Goal: Information Seeking & Learning: Learn about a topic

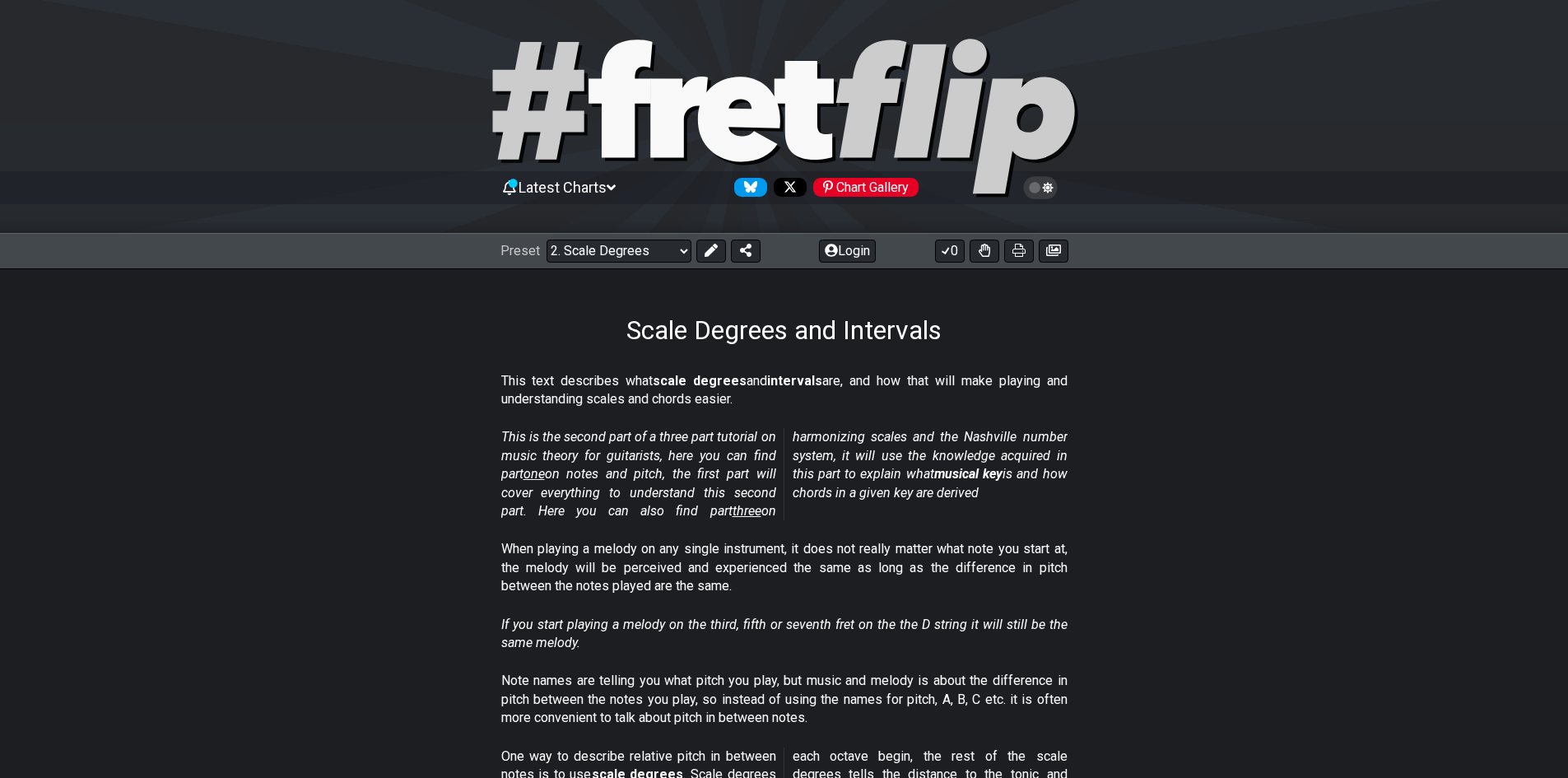
scroll to position [576, 0]
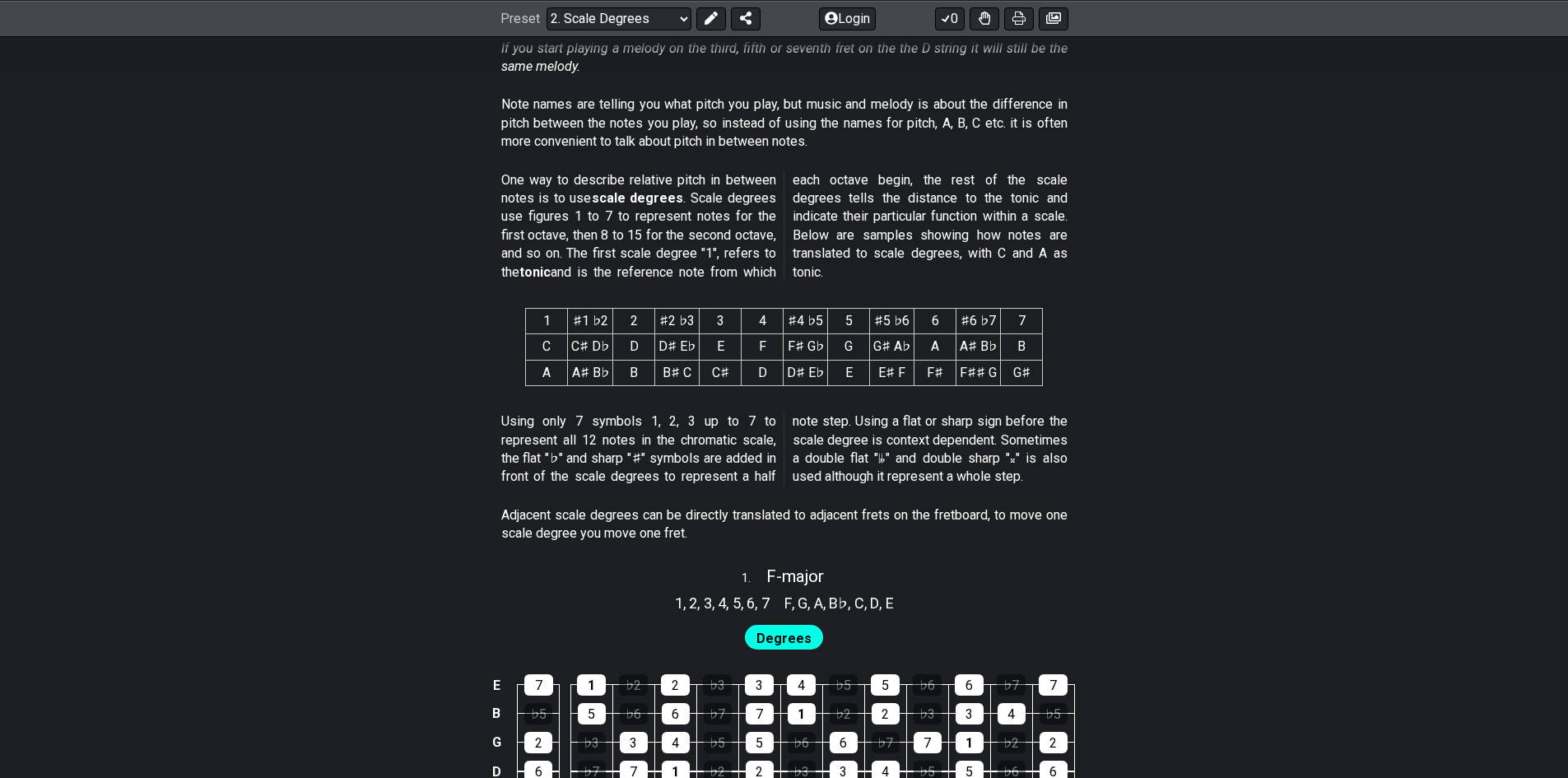
drag, startPoint x: 575, startPoint y: 315, endPoint x: 804, endPoint y: 310, distance: 229.1
click at [804, 310] on tr "1 ♯1 ♭2 2 ♯2 ♭3 3 4 ♯4 ♭5 5 ♯5 ♭6 6 ♯6 ♭7 7" at bounding box center [784, 321] width 517 height 26
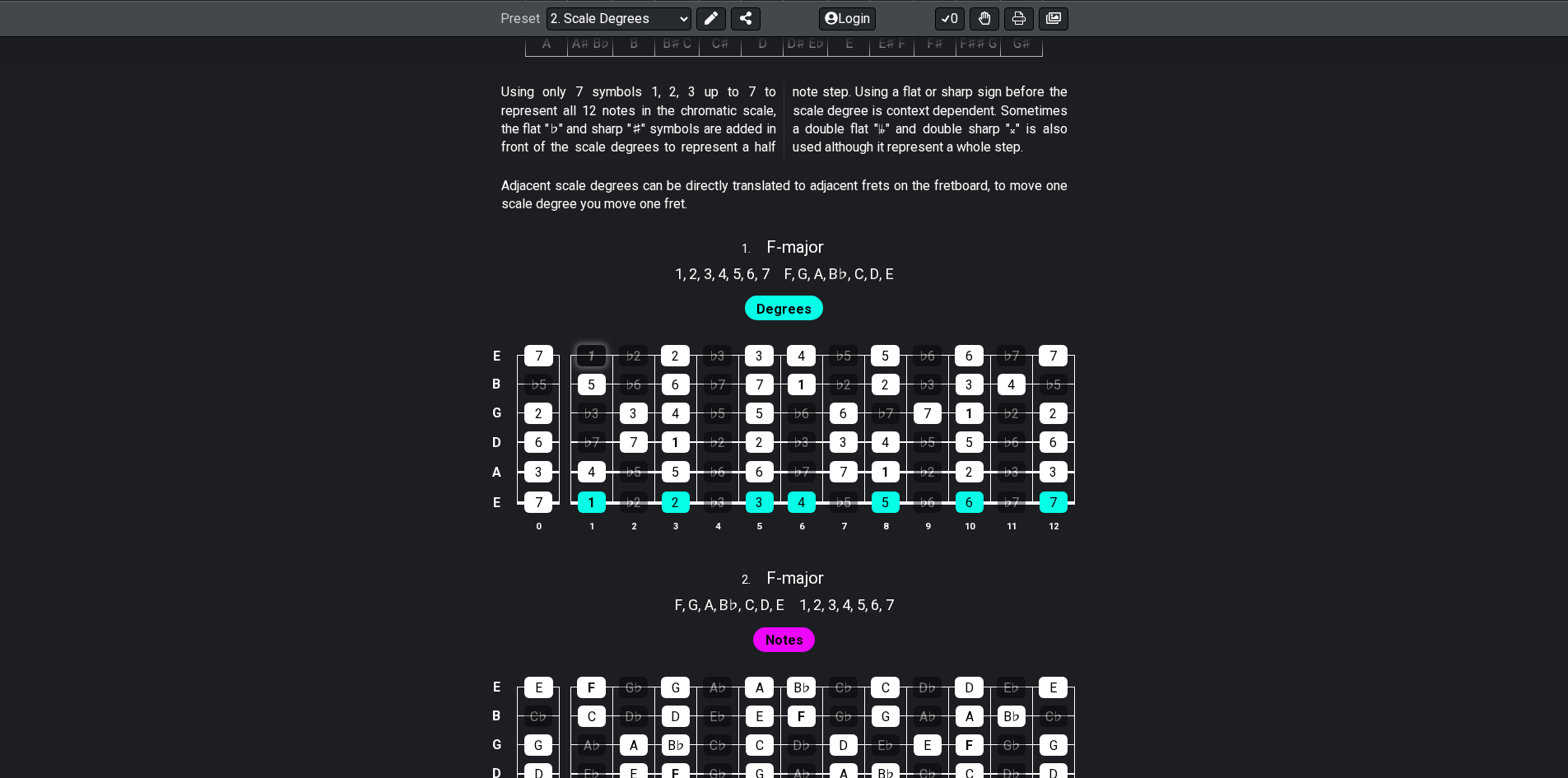
click at [591, 356] on div "1" at bounding box center [591, 355] width 29 height 21
drag, startPoint x: 679, startPoint y: 279, endPoint x: 807, endPoint y: 270, distance: 128.3
click at [807, 270] on div "1 , 2 , 3 , 4 , 5 , 6 , 7 F , G , A , B♭ , C , D , E" at bounding box center [784, 271] width 1568 height 26
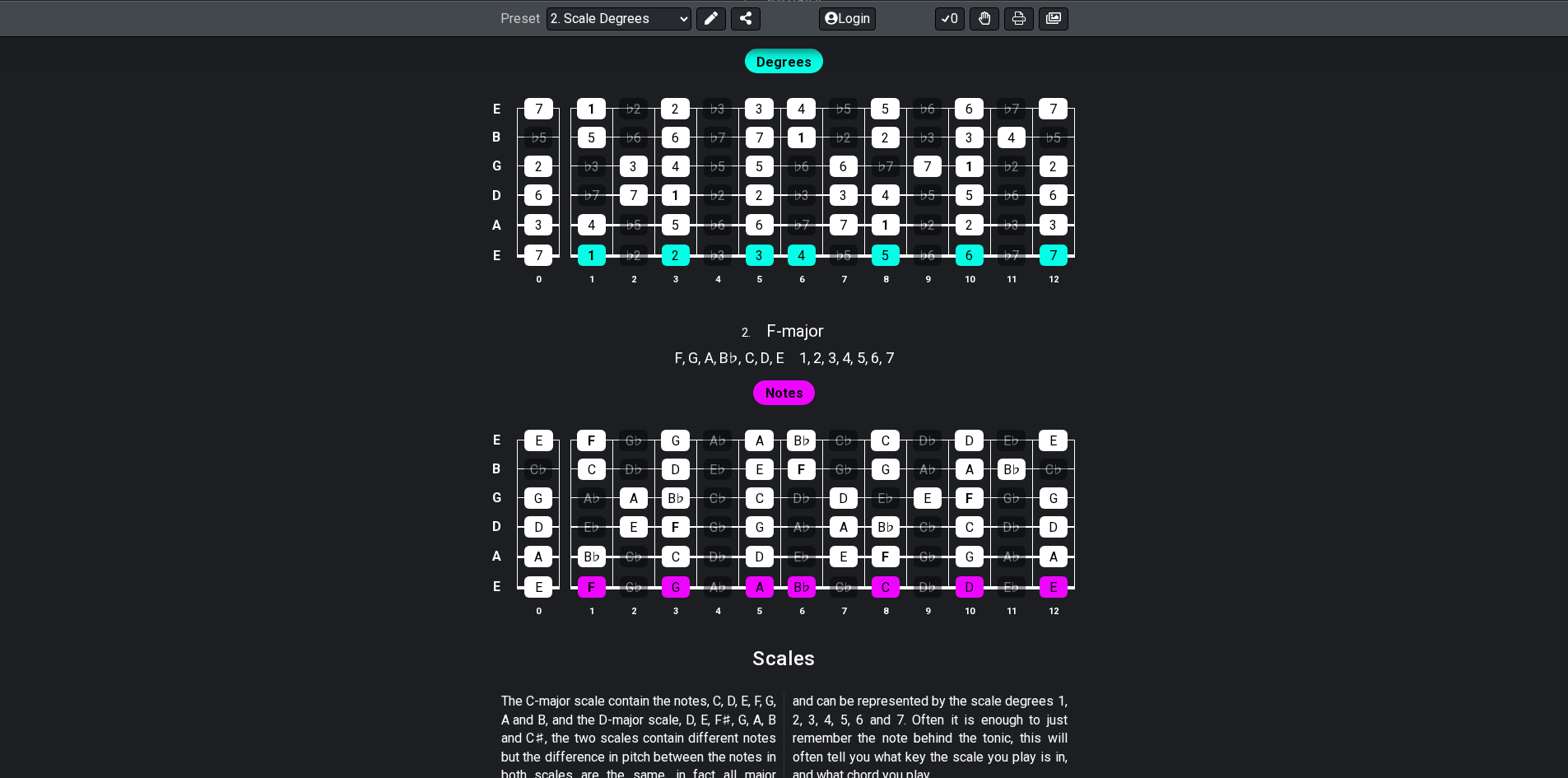
scroll to position [1070, 0]
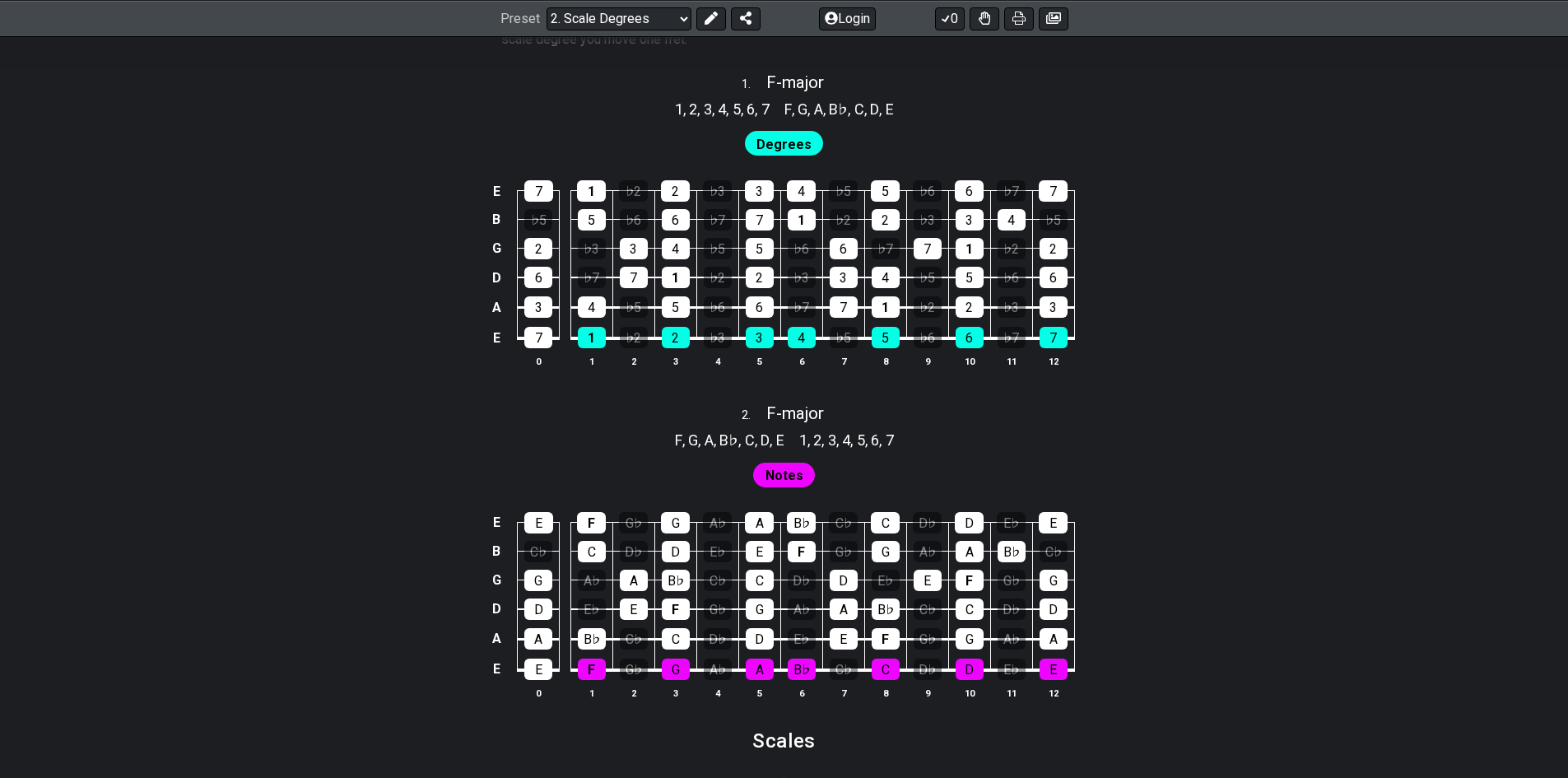
drag, startPoint x: 764, startPoint y: 144, endPoint x: 850, endPoint y: 145, distance: 86.0
click at [850, 145] on div "Degrees" at bounding box center [784, 140] width 1568 height 39
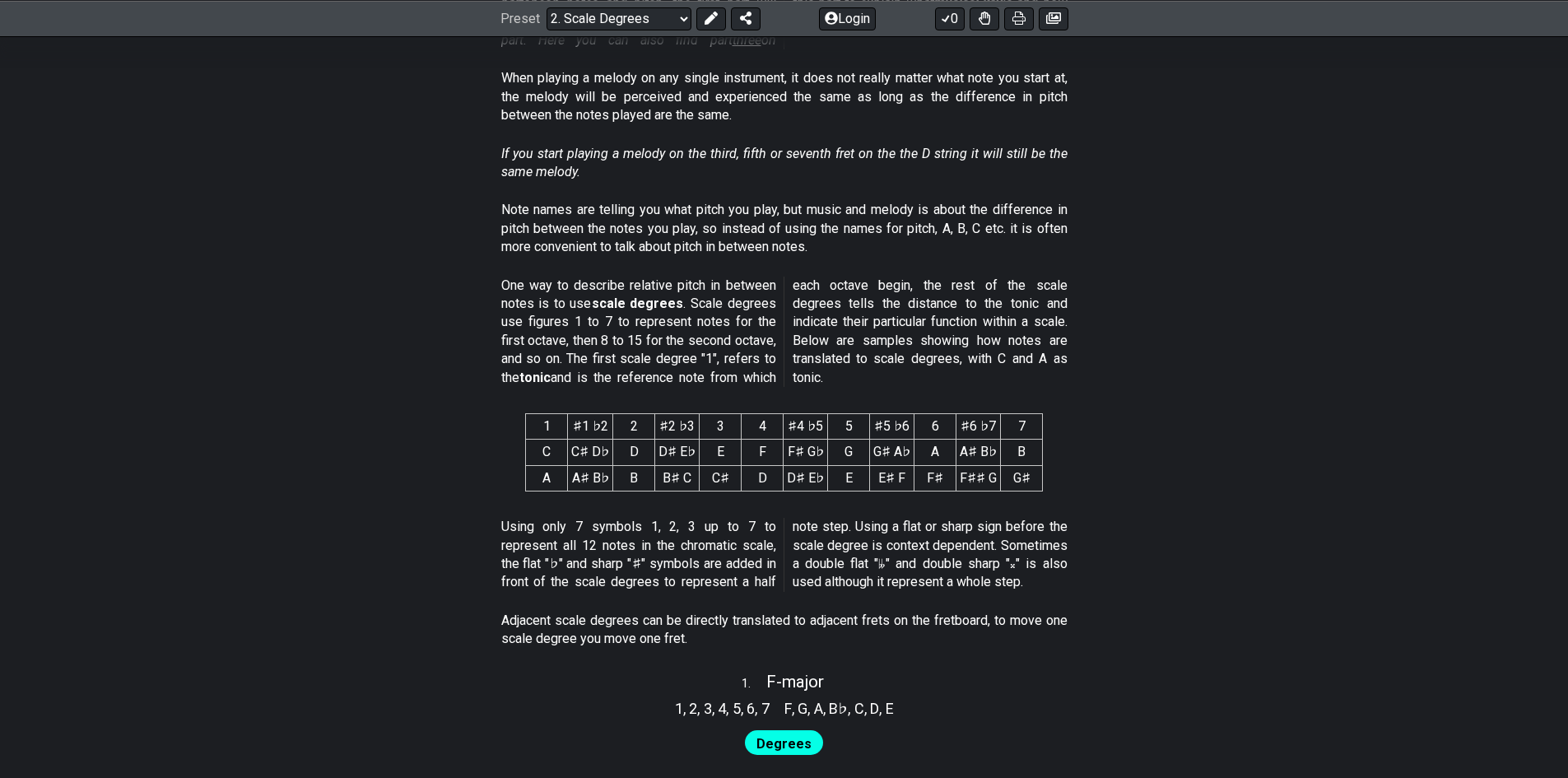
scroll to position [60, 0]
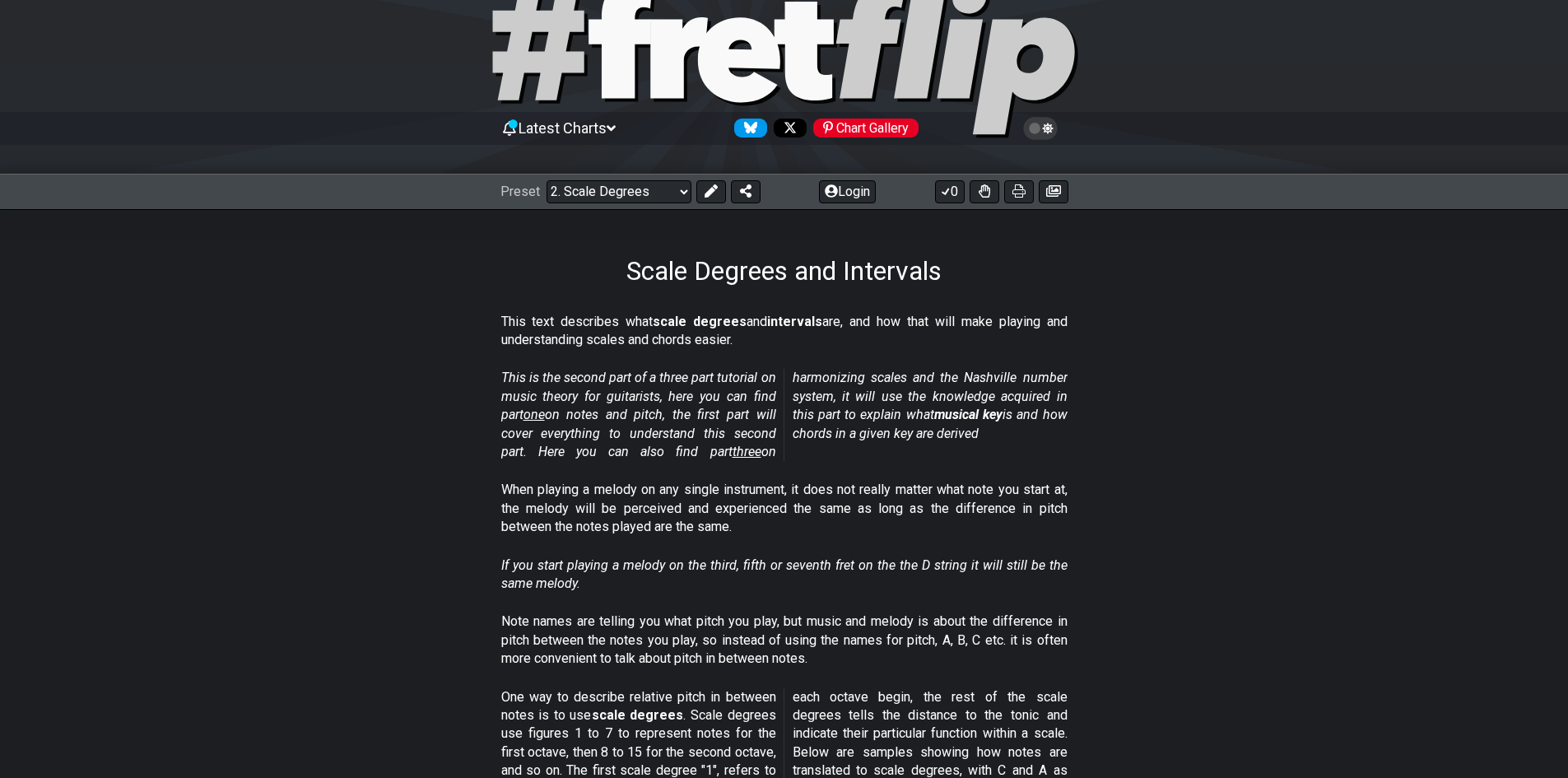
drag, startPoint x: 540, startPoint y: 368, endPoint x: 797, endPoint y: 379, distance: 257.2
click at [797, 379] on div "This is the second part of a three part tutorial on music theory for guitarists…" at bounding box center [784, 418] width 566 height 112
click at [636, 182] on select "Welcome to #fretflip! Initial Preset Custom Preset Minor Pentatonic Major Penta…" at bounding box center [619, 192] width 145 height 23
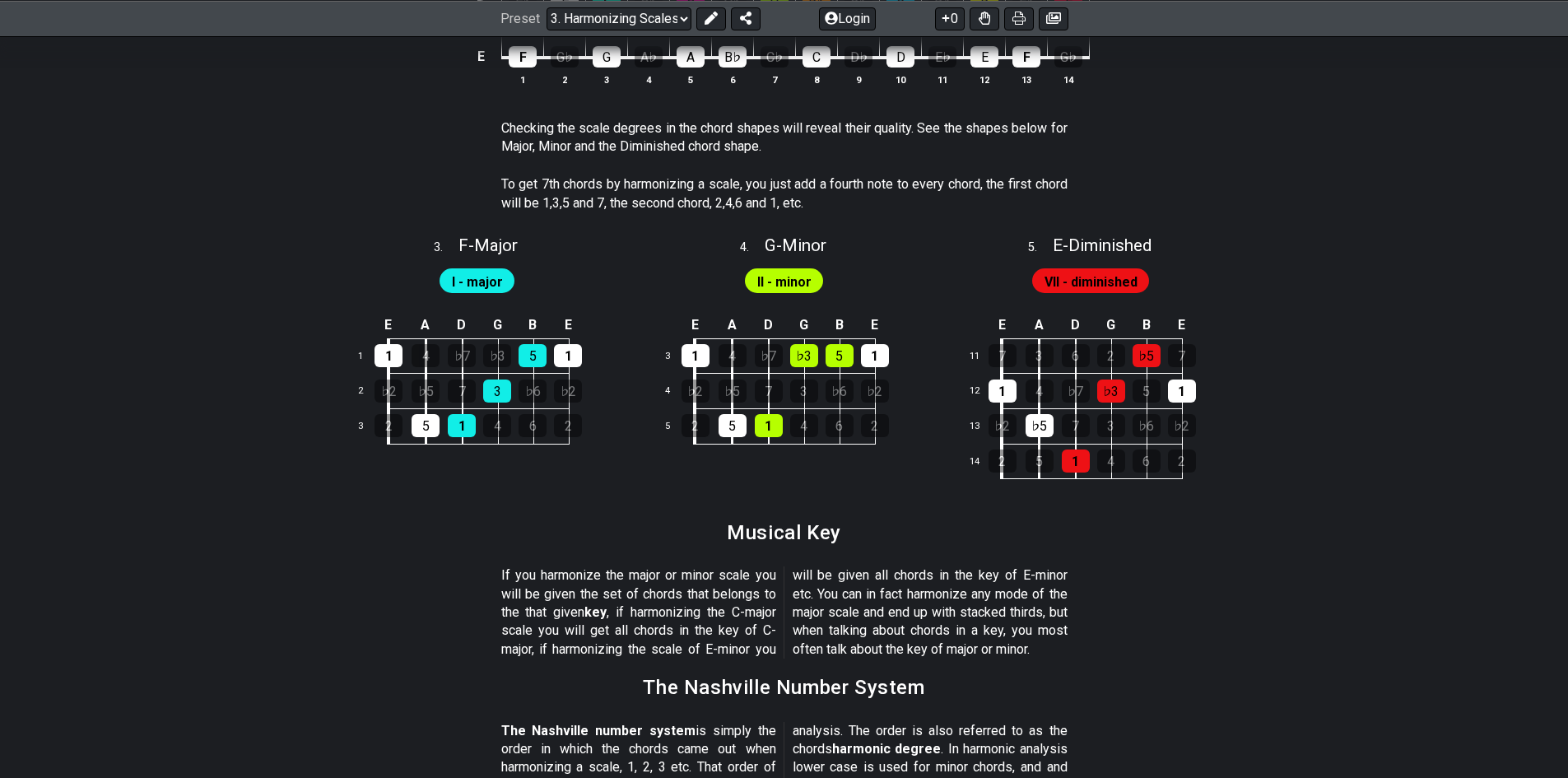
scroll to position [1807, 0]
